Goal: Obtain resource: Download file/media

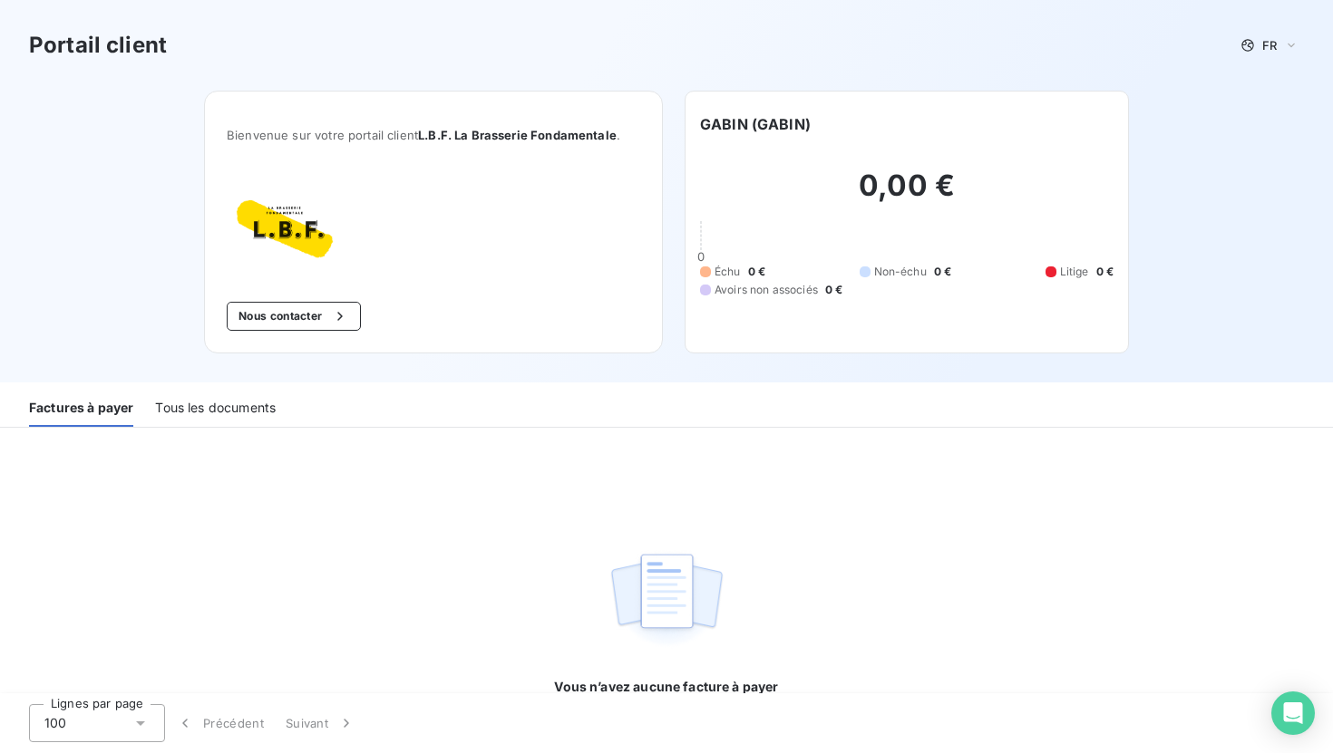
scroll to position [4, 0]
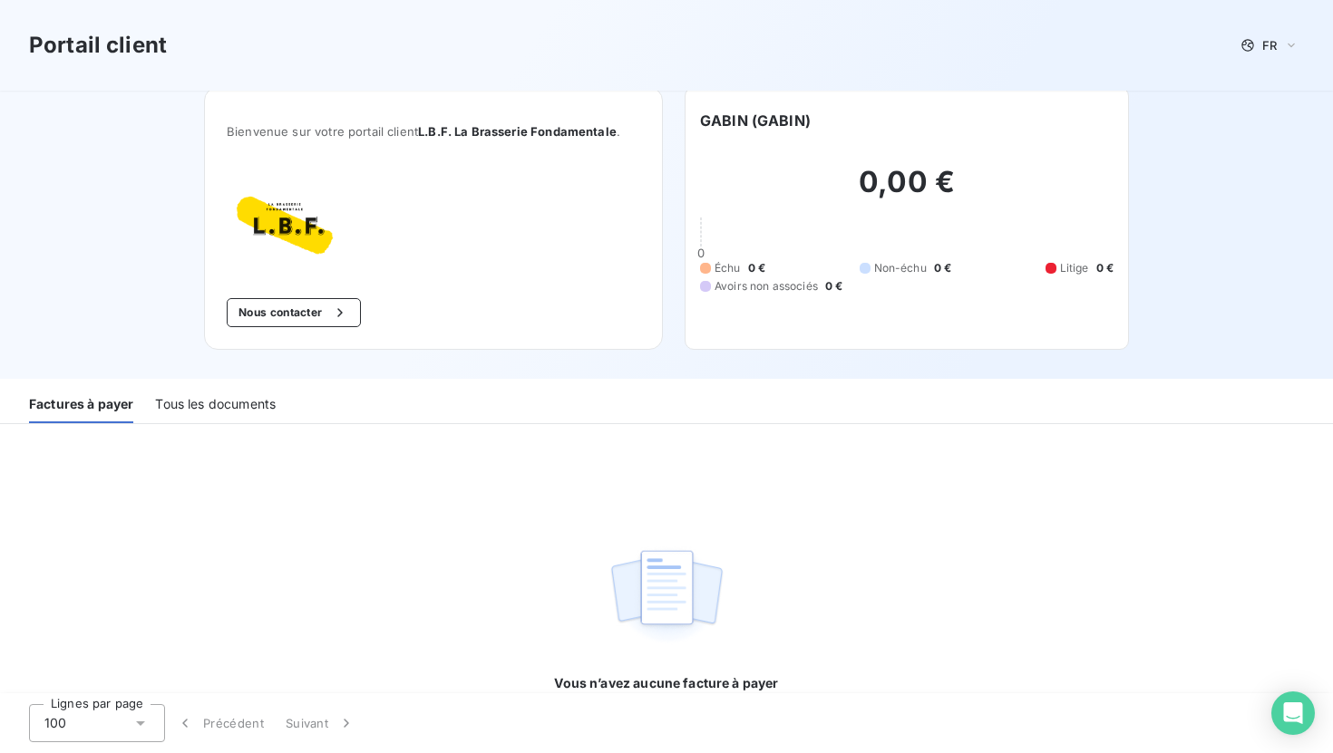
click at [256, 407] on div "Tous les documents" at bounding box center [215, 404] width 121 height 38
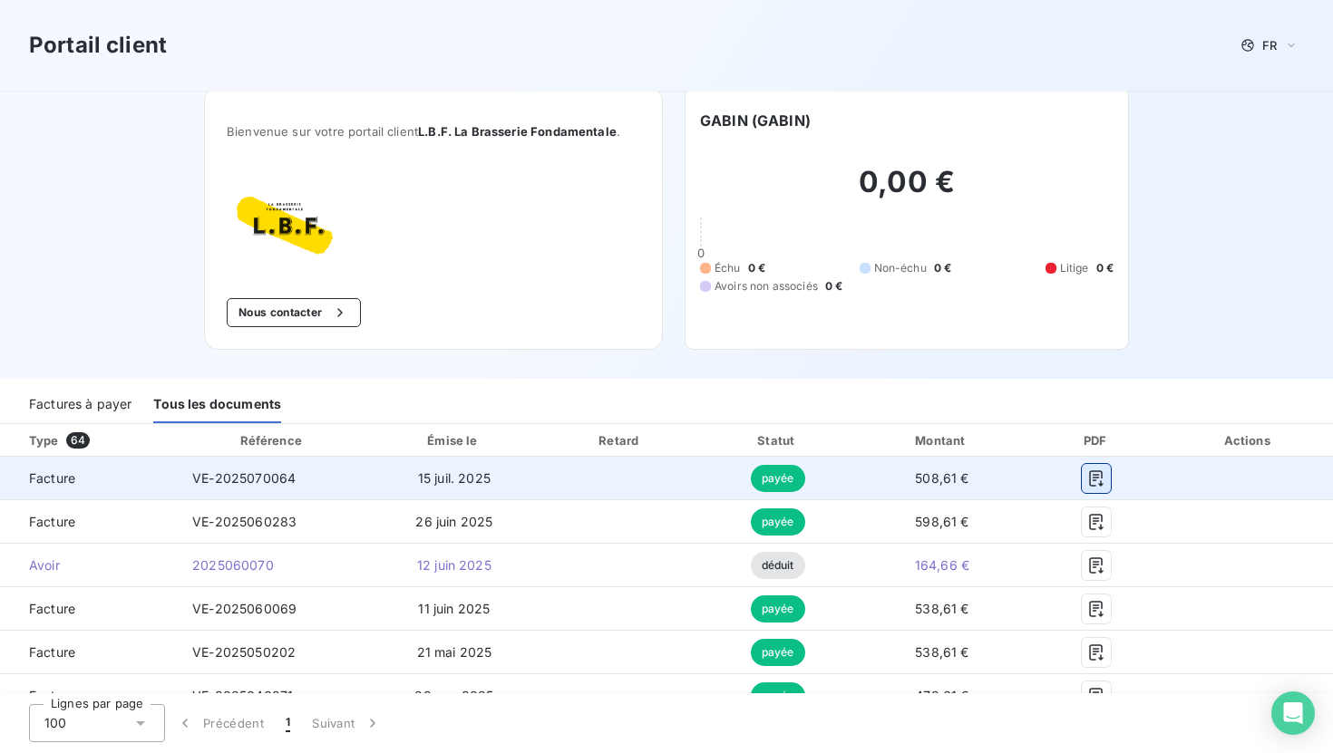
click at [1101, 474] on icon "button" at bounding box center [1097, 479] width 14 height 16
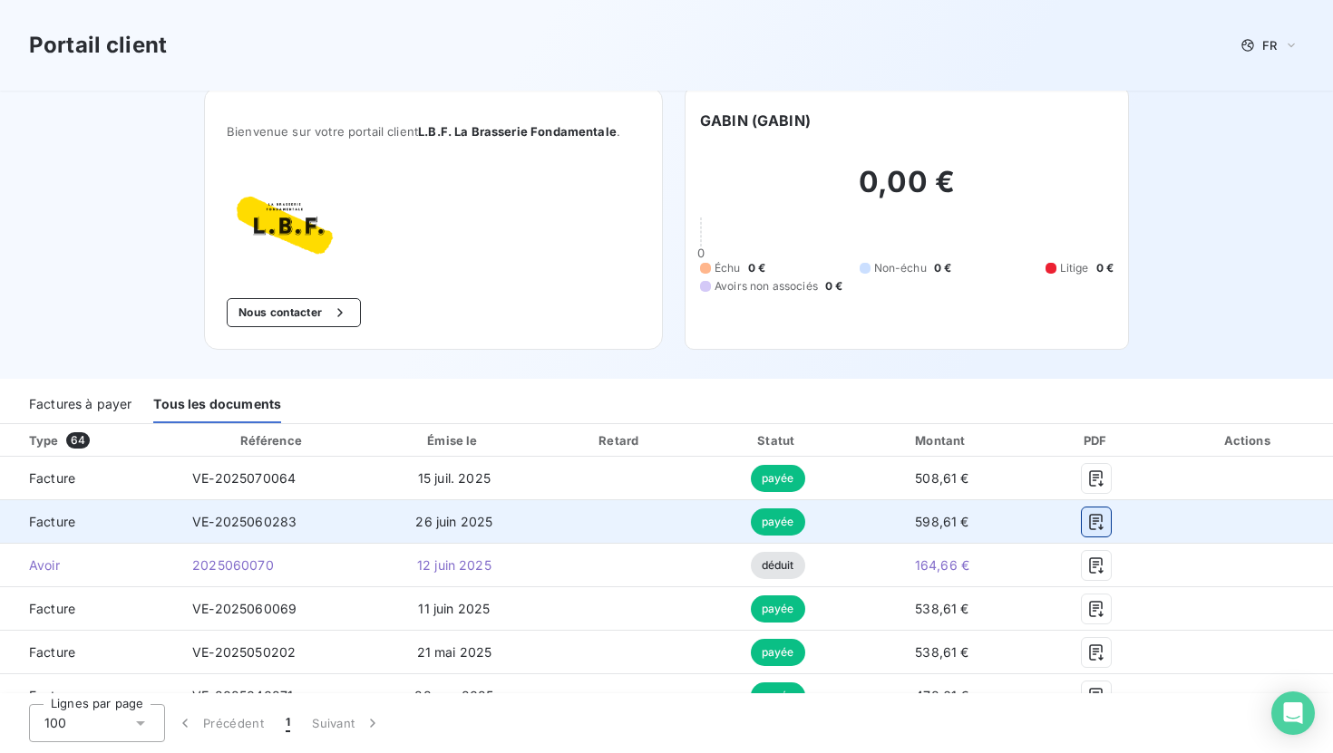
click at [1093, 520] on icon "button" at bounding box center [1096, 522] width 18 height 18
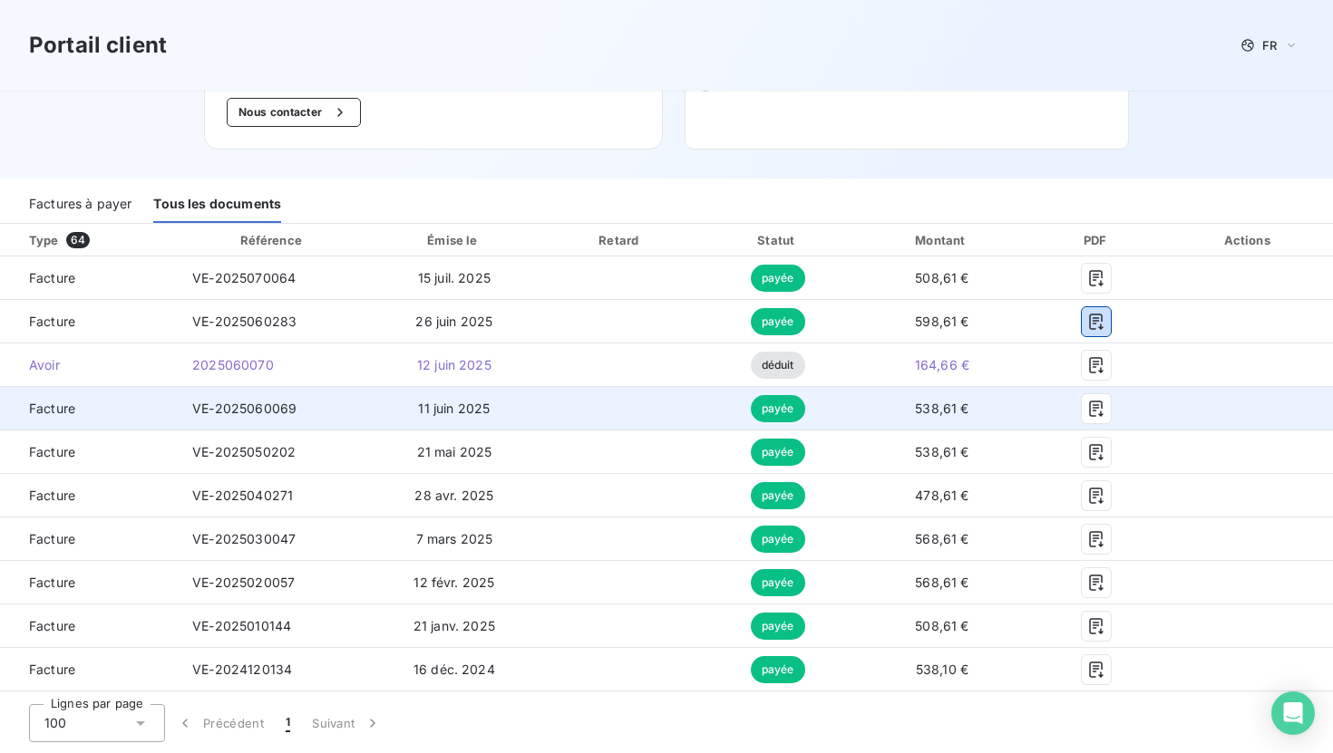
scroll to position [228, 0]
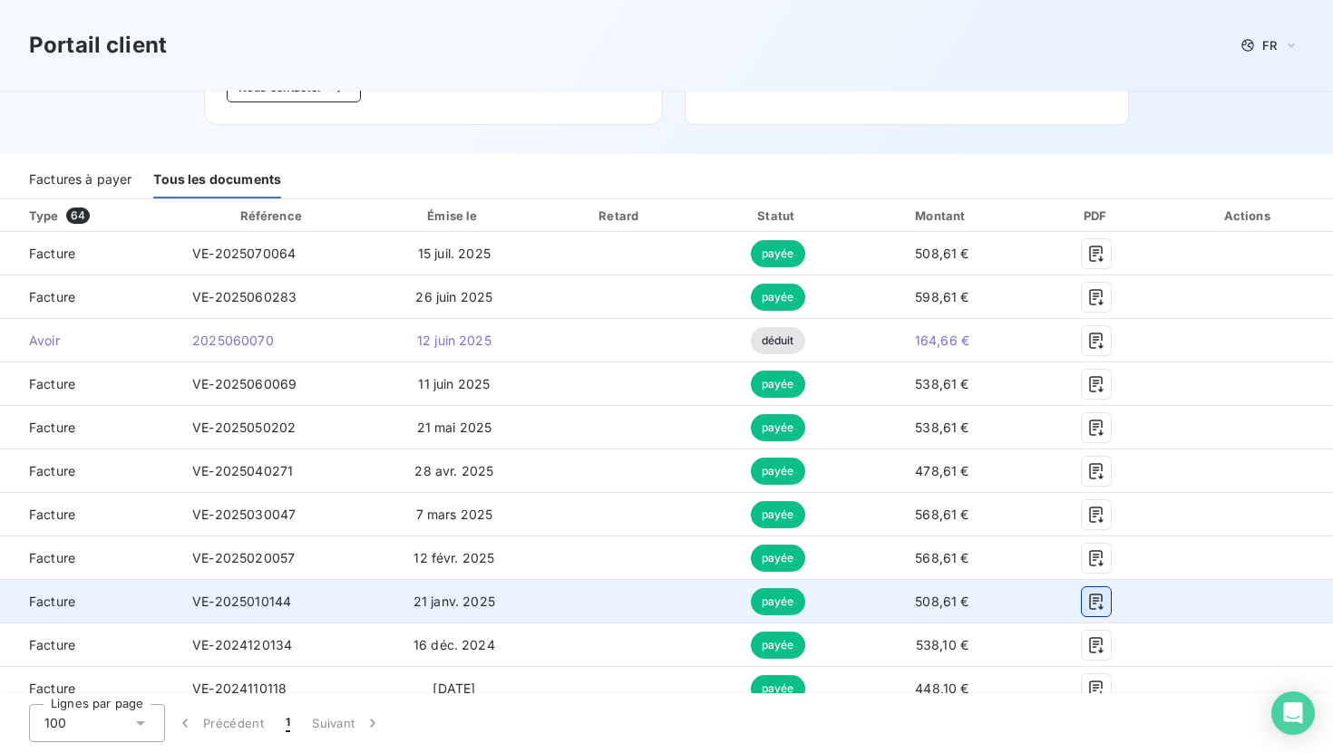
click at [1100, 603] on icon "button" at bounding box center [1096, 602] width 18 height 18
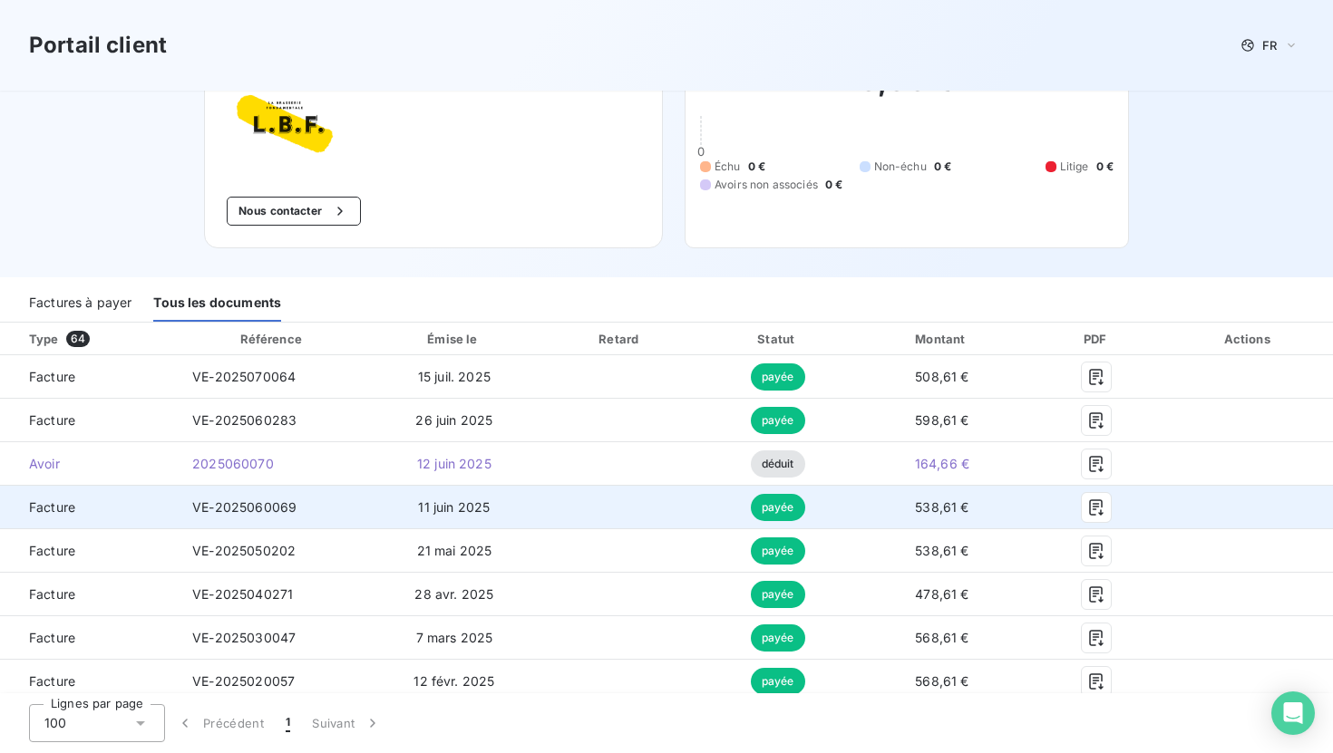
scroll to position [116, 0]
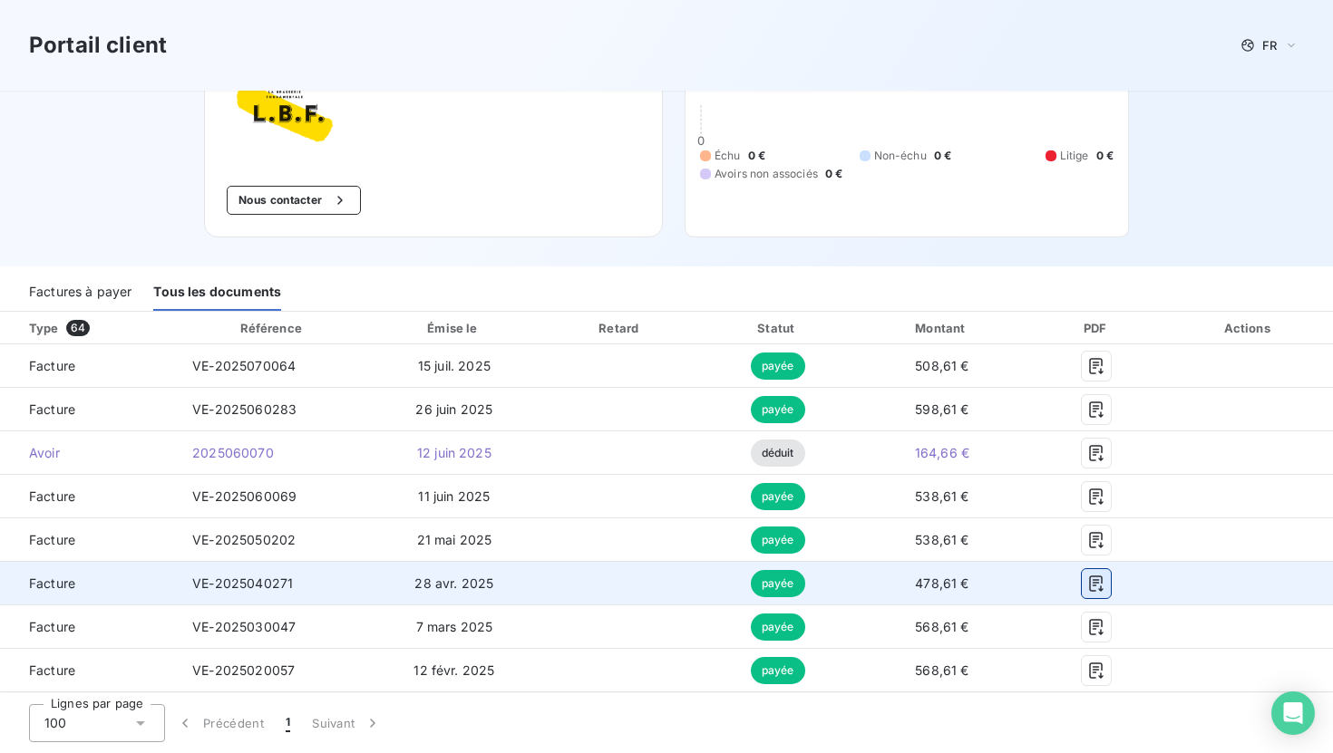
click at [1096, 581] on icon "button" at bounding box center [1096, 584] width 18 height 18
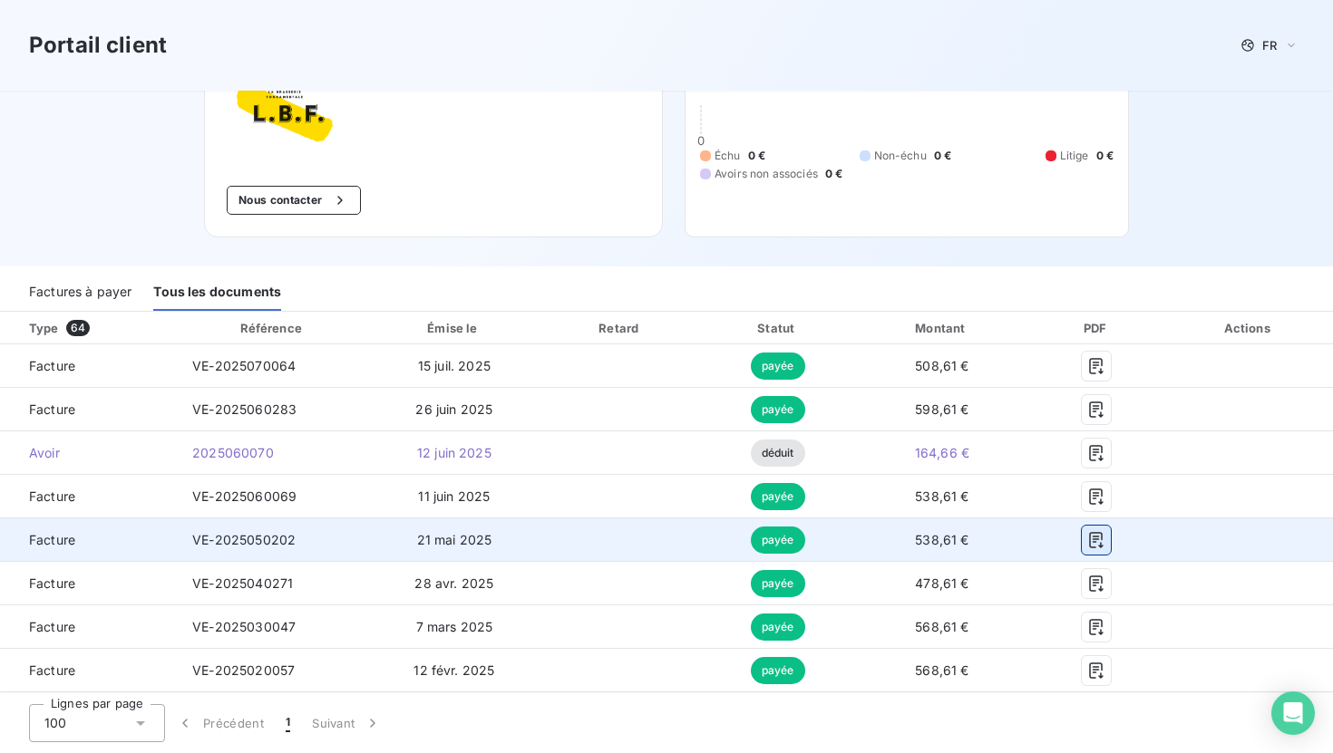
click at [1096, 544] on icon "button" at bounding box center [1096, 540] width 18 height 18
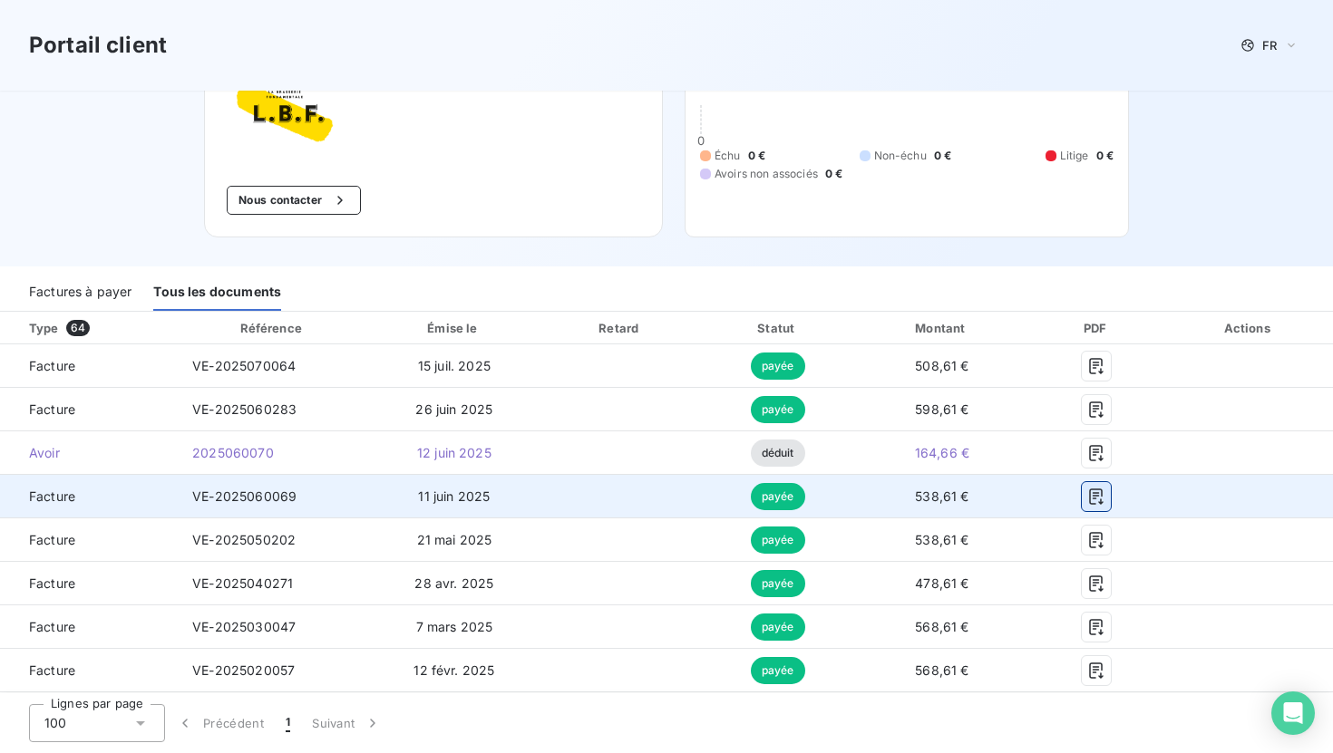
click at [1098, 492] on icon "button" at bounding box center [1097, 497] width 14 height 16
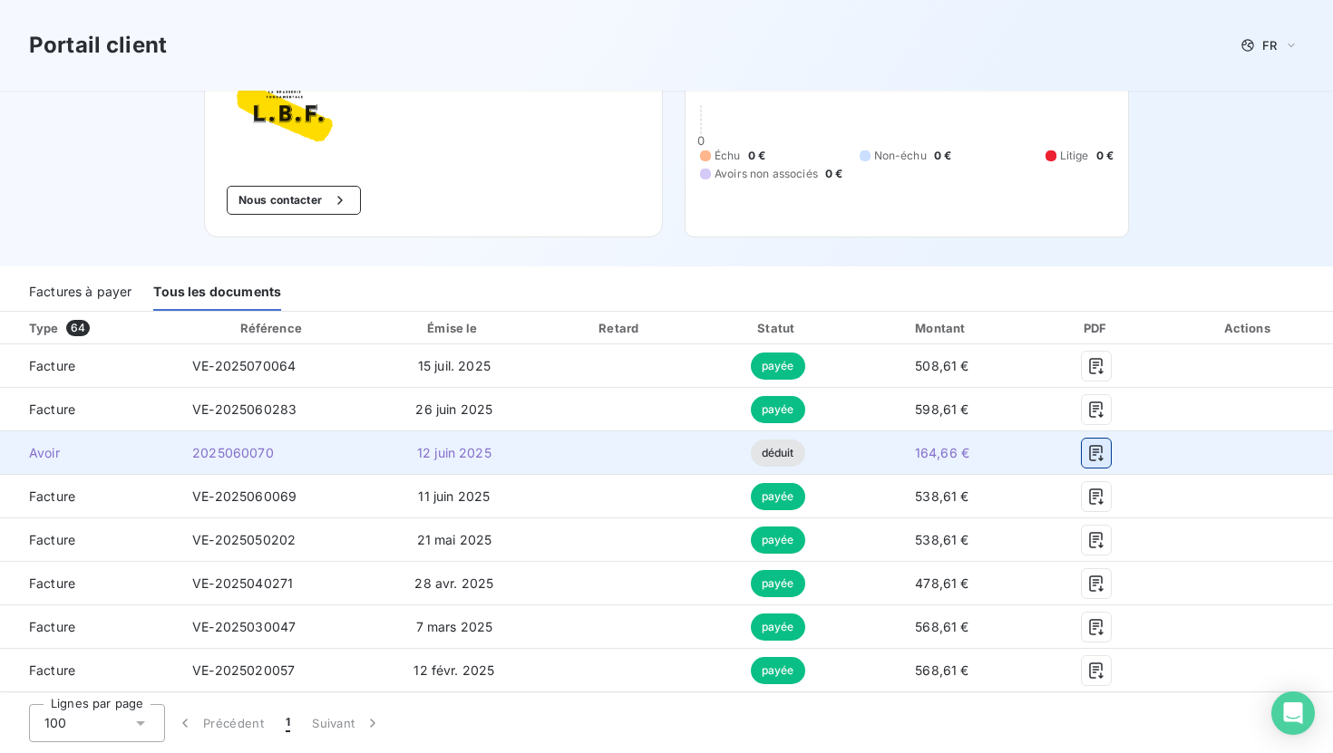
click at [1097, 457] on icon "button" at bounding box center [1096, 453] width 18 height 18
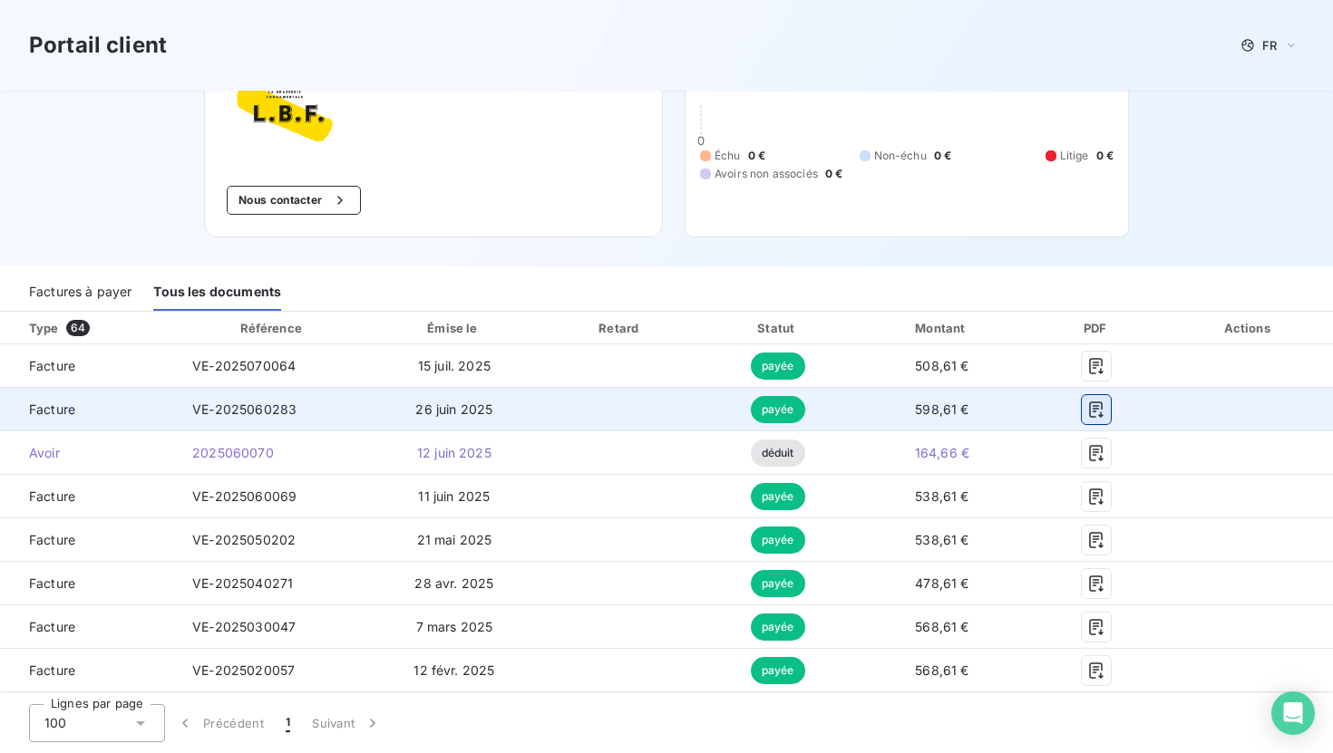
click at [1093, 410] on icon "button" at bounding box center [1096, 410] width 18 height 18
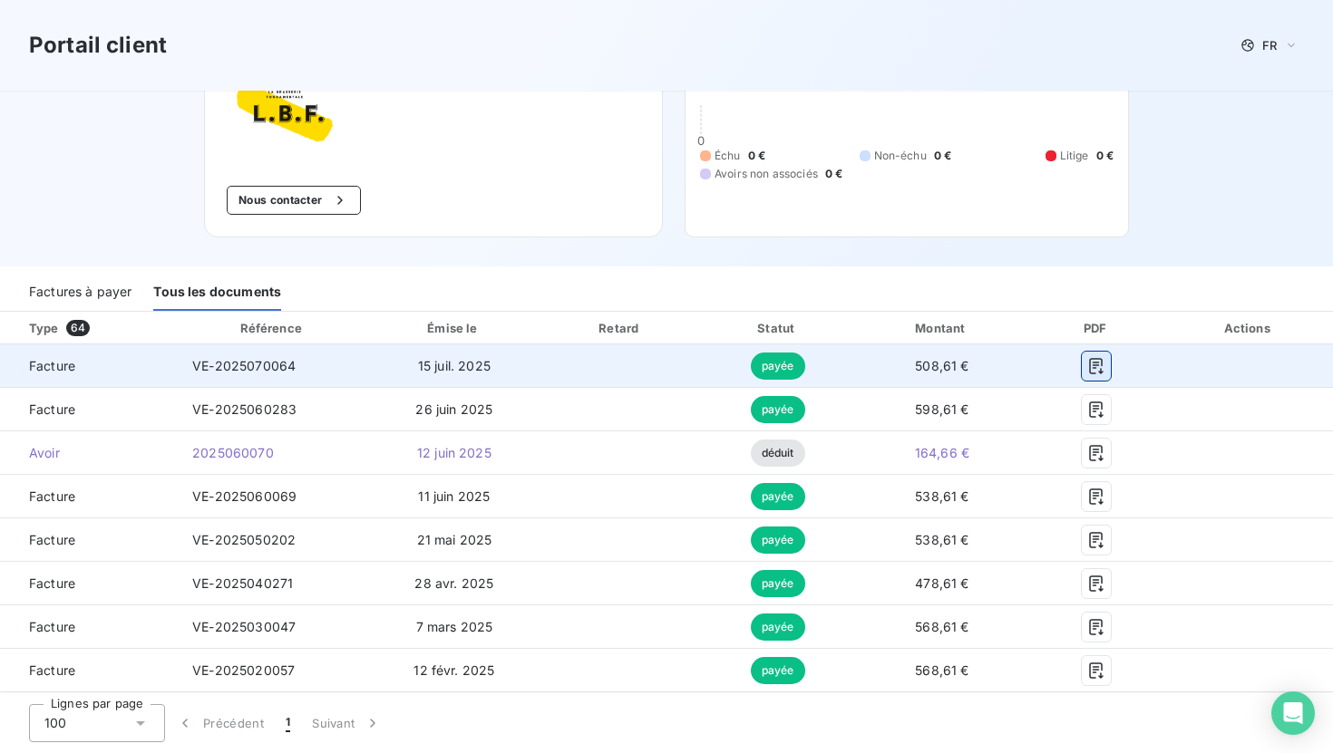
click at [1094, 355] on button "button" at bounding box center [1096, 366] width 29 height 29
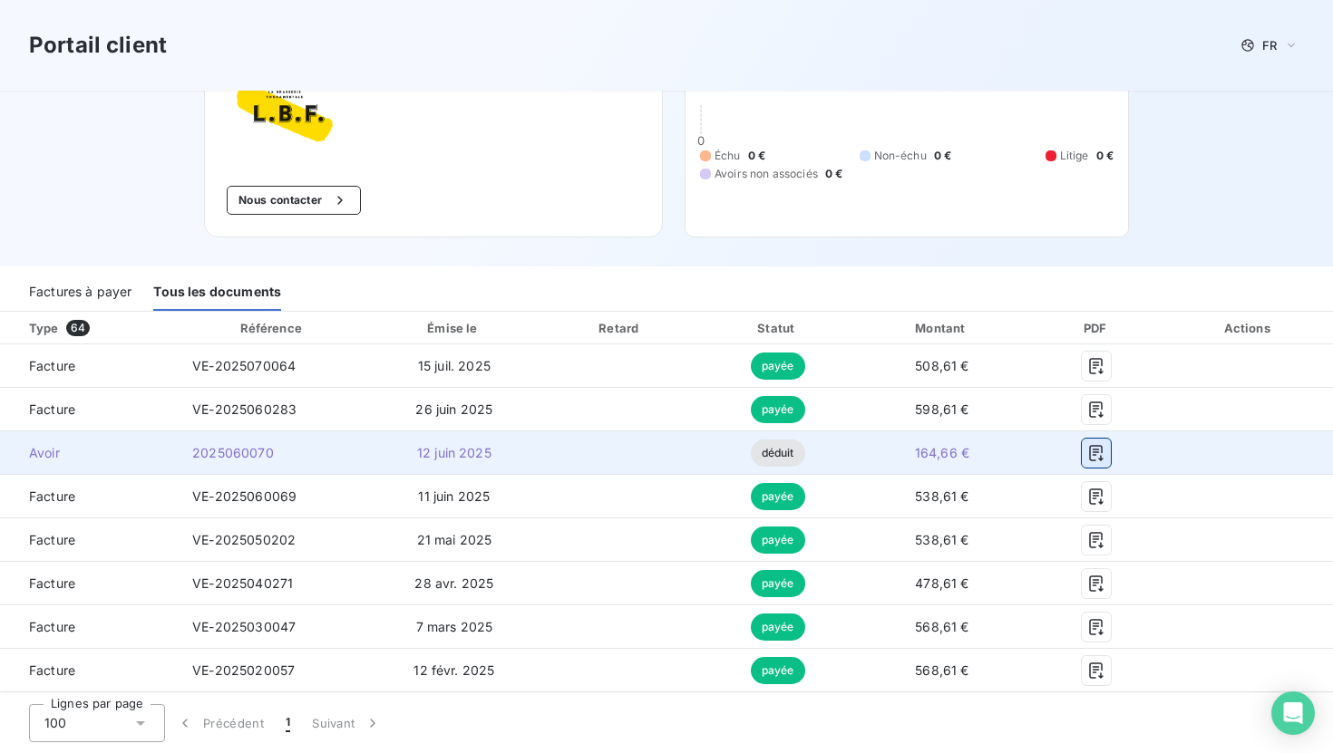
click at [1096, 456] on icon "button" at bounding box center [1096, 453] width 18 height 18
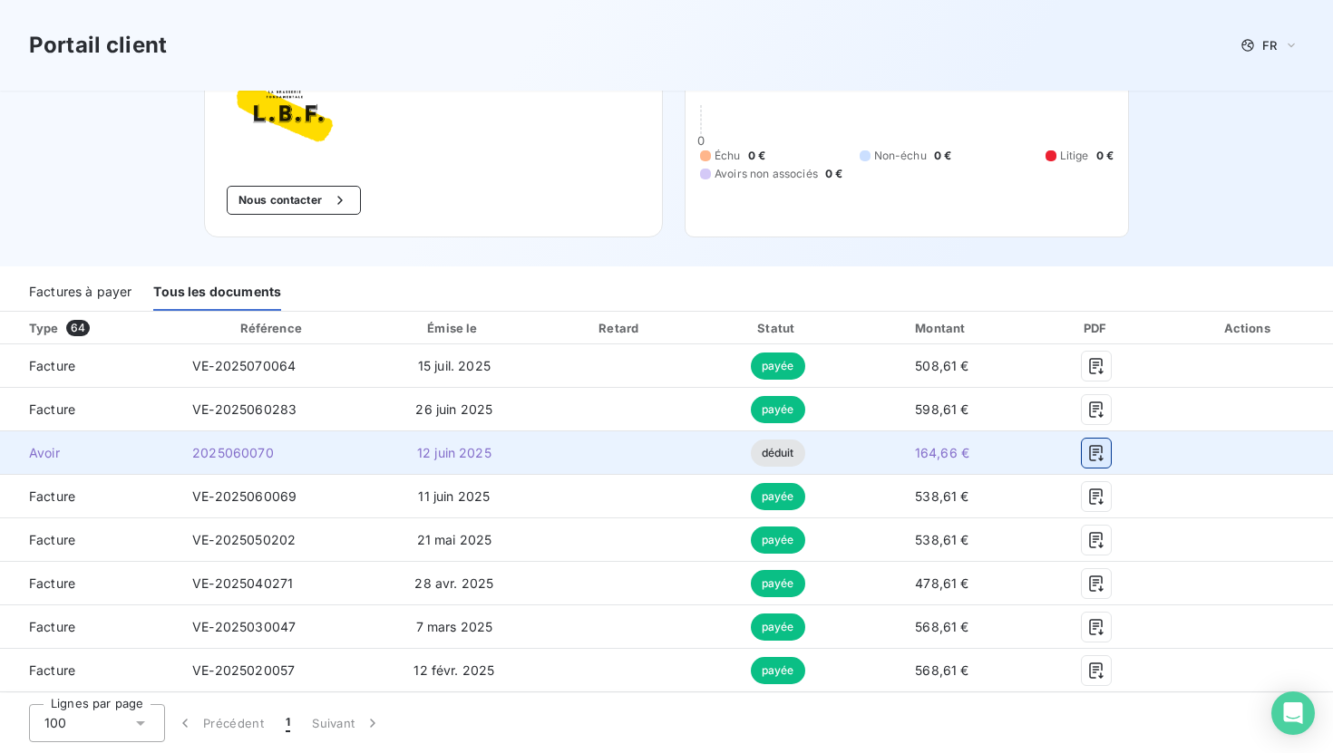
click at [1096, 456] on icon "button" at bounding box center [1096, 453] width 18 height 18
